Goal: Task Accomplishment & Management: Manage account settings

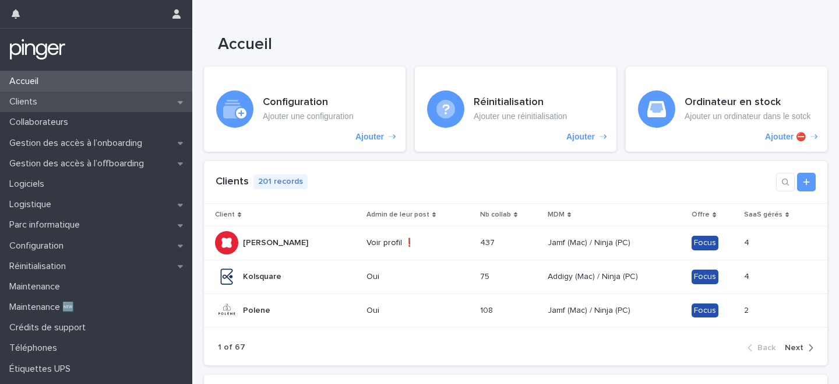
click at [100, 105] on div "Clients" at bounding box center [96, 102] width 192 height 20
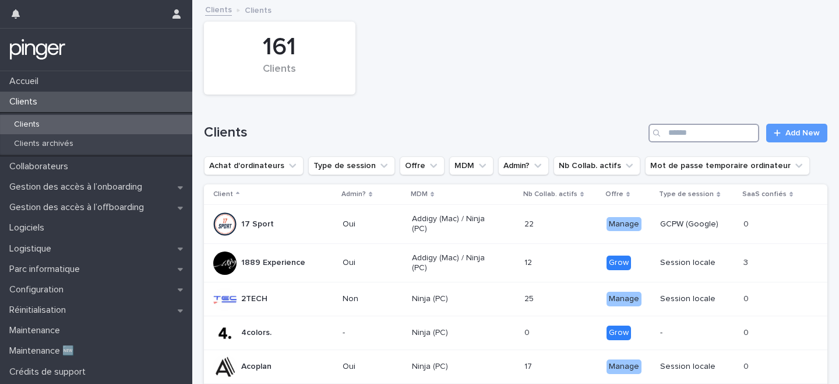
click at [705, 135] on input "Search" at bounding box center [704, 133] width 111 height 19
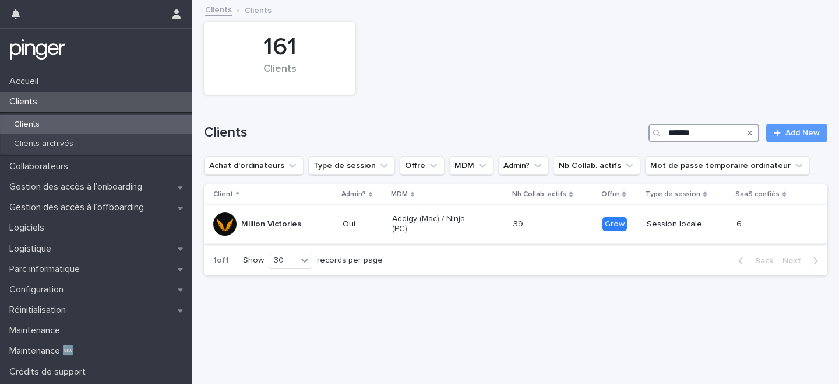
type input "*******"
click at [319, 223] on div "Million Victories" at bounding box center [273, 223] width 120 height 23
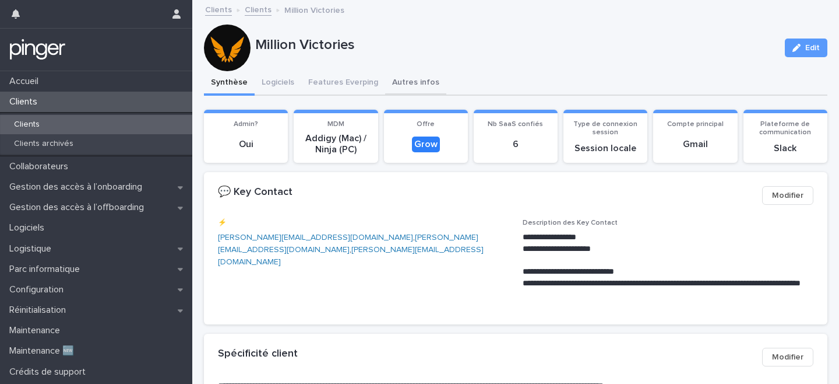
click at [399, 78] on button "Autres infos" at bounding box center [415, 83] width 61 height 24
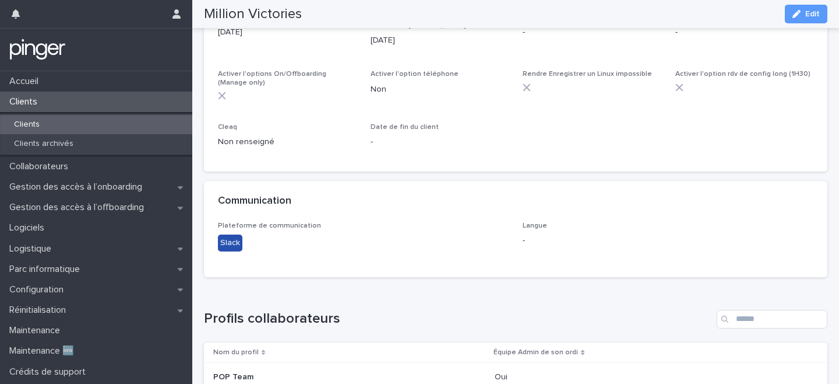
scroll to position [146, 0]
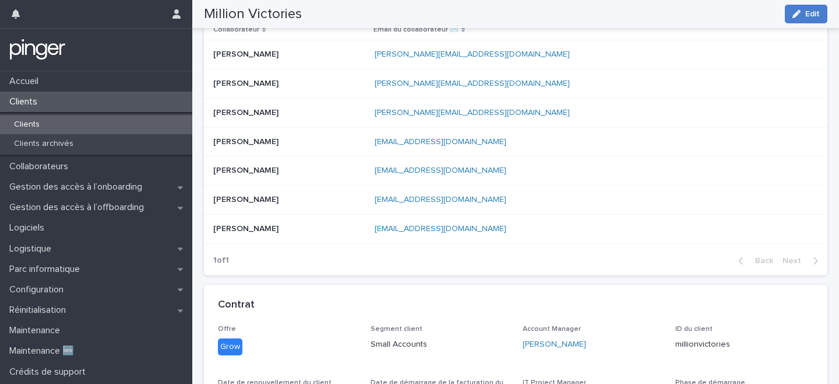
click at [803, 15] on div "button" at bounding box center [799, 14] width 13 height 8
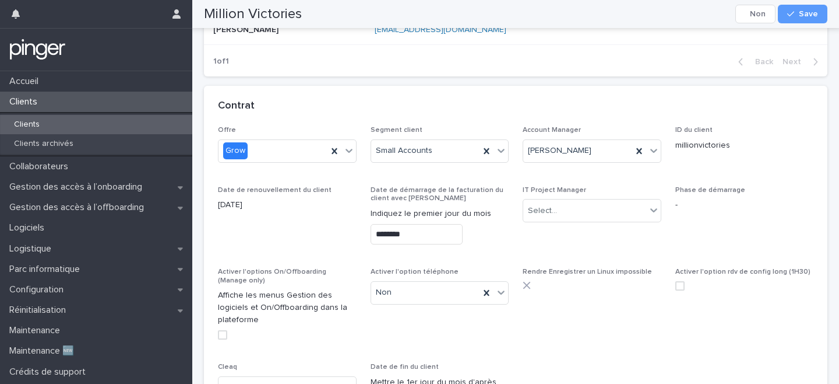
scroll to position [344, 0]
click at [430, 291] on div "Non" at bounding box center [425, 292] width 109 height 19
drag, startPoint x: 407, startPoint y: 325, endPoint x: 403, endPoint y: 313, distance: 12.7
click at [403, 313] on div "Oui" at bounding box center [440, 315] width 138 height 20
click at [808, 13] on span "Save" at bounding box center [808, 14] width 19 height 8
